Goal: Navigation & Orientation: Find specific page/section

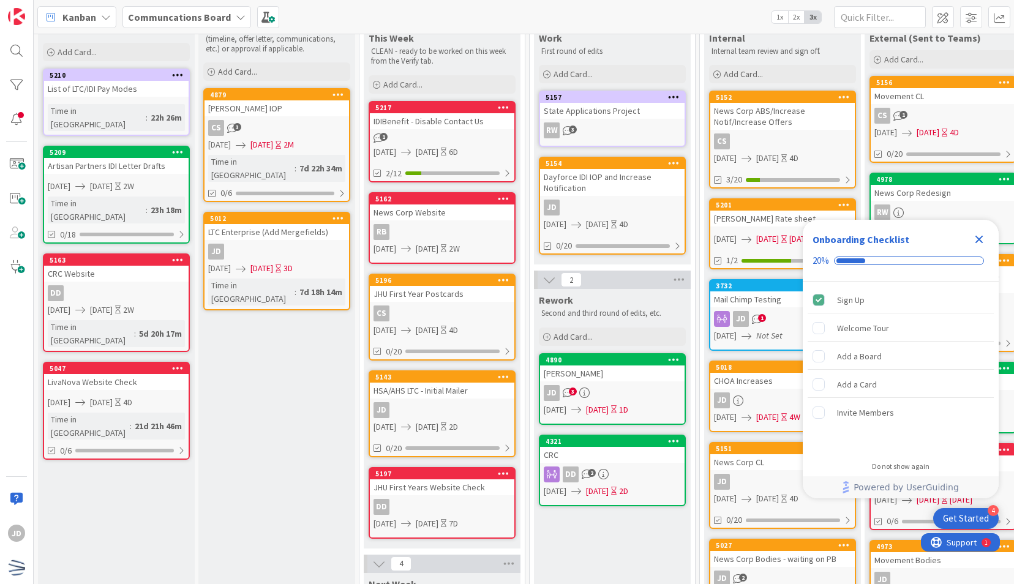
scroll to position [72, 0]
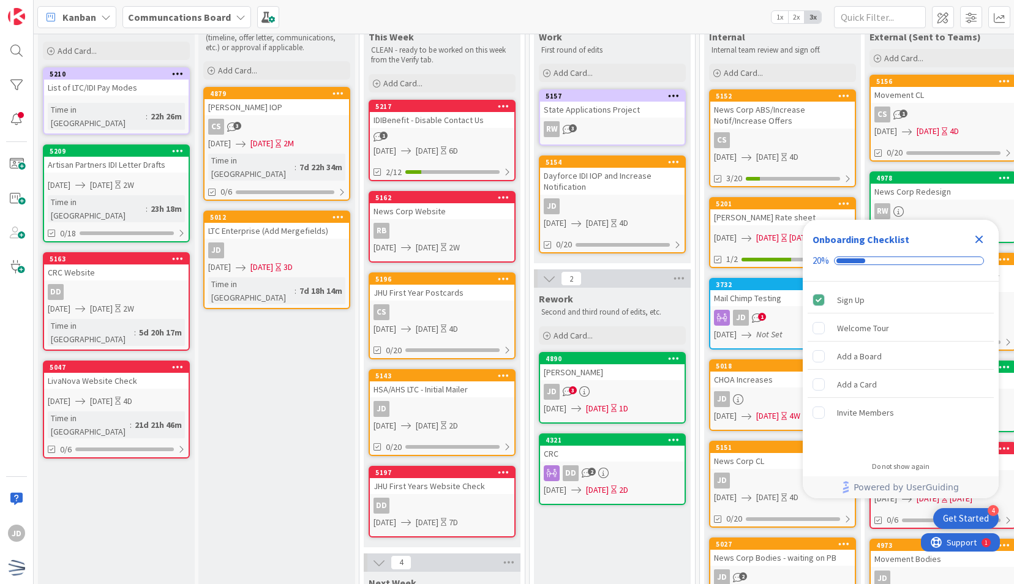
click at [980, 241] on icon "Close Checklist" at bounding box center [980, 240] width 8 height 8
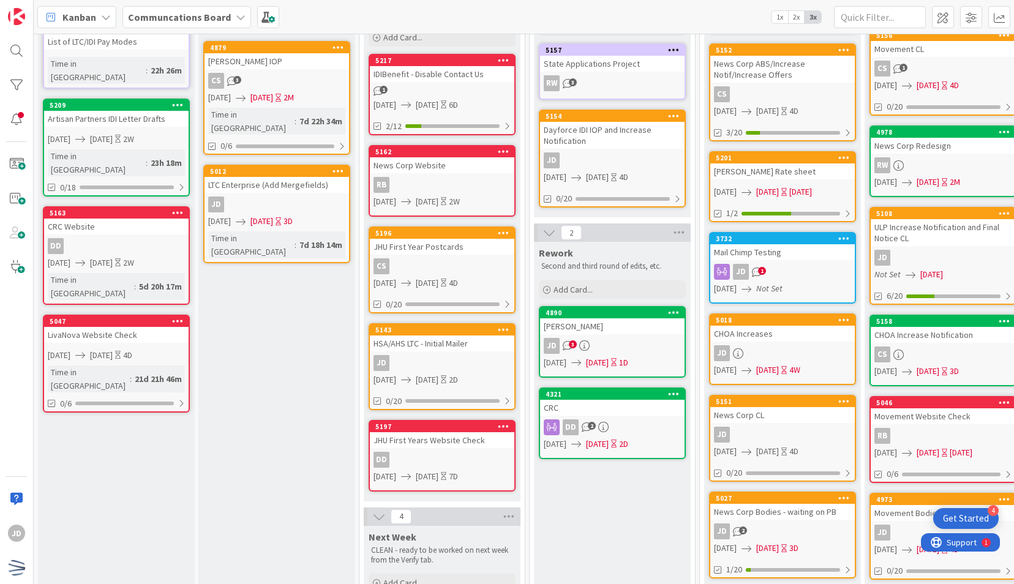
scroll to position [0, 0]
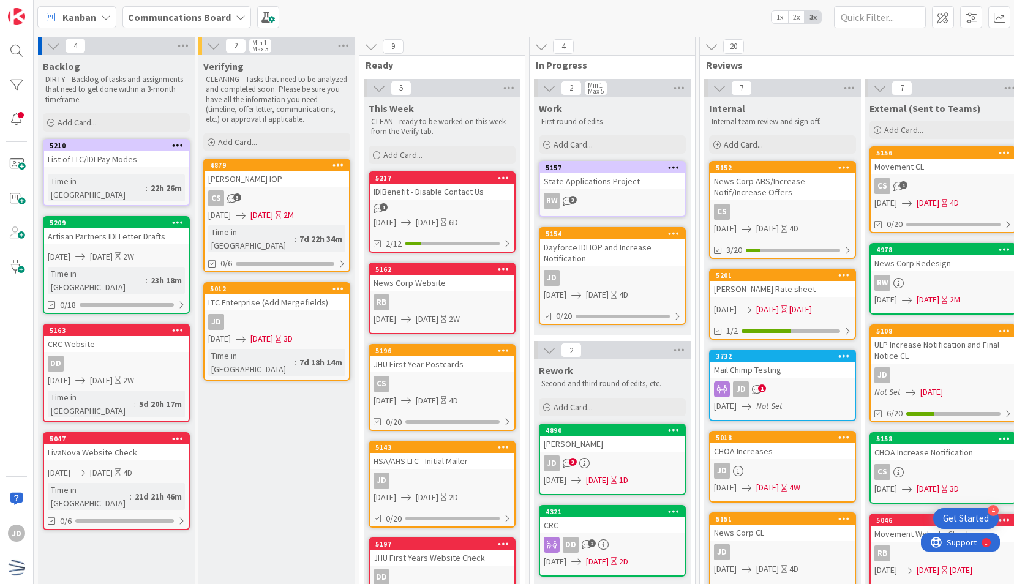
click at [608, 274] on div "JD" at bounding box center [612, 278] width 145 height 16
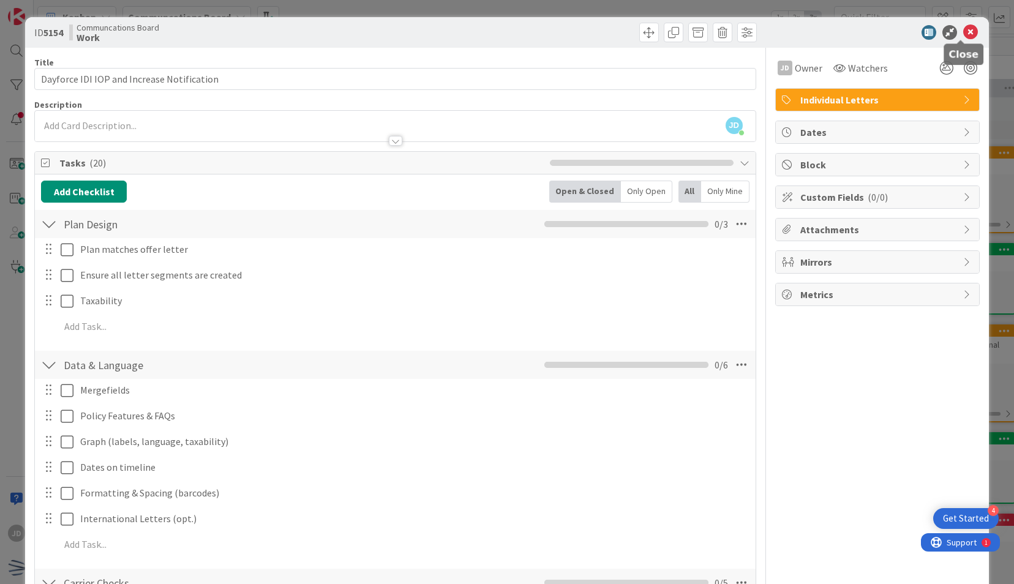
click at [965, 28] on icon at bounding box center [970, 32] width 15 height 15
